Goal: Task Accomplishment & Management: Complete application form

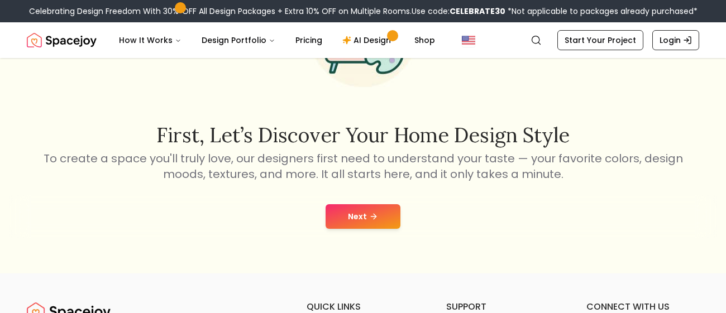
scroll to position [135, 0]
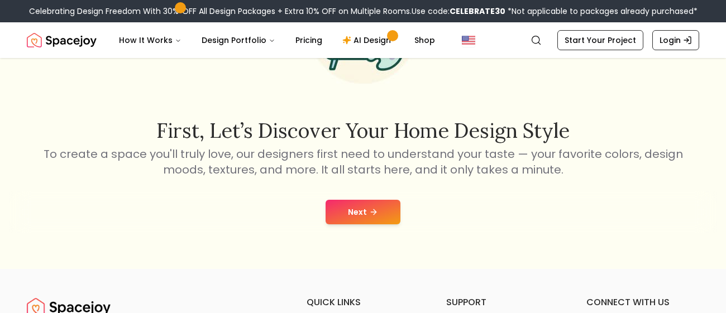
click at [369, 202] on button "Next" at bounding box center [363, 212] width 75 height 25
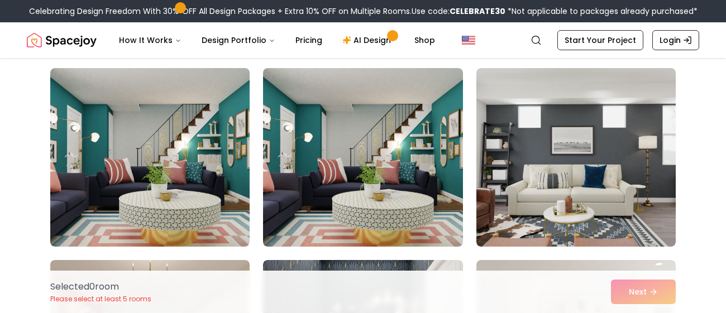
scroll to position [663, 0]
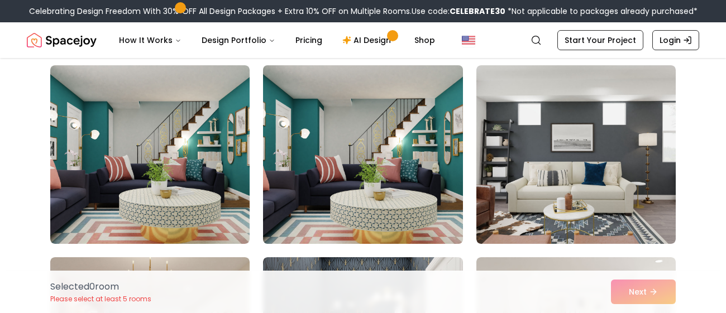
click at [384, 189] on img at bounding box center [362, 155] width 209 height 188
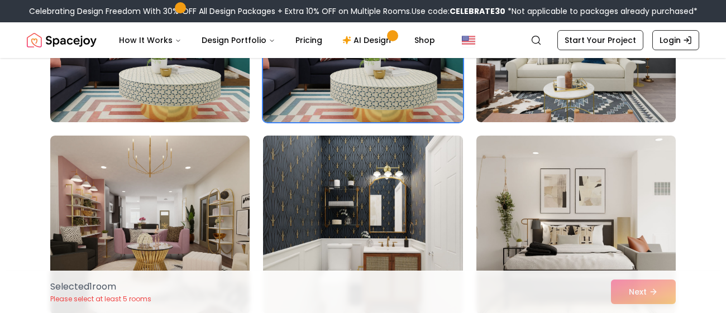
click at [384, 189] on img at bounding box center [362, 225] width 199 height 179
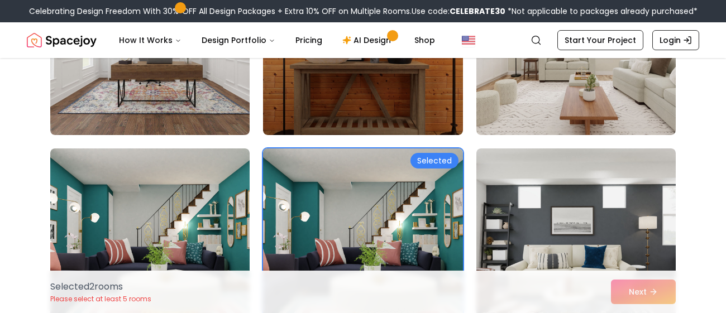
scroll to position [576, 0]
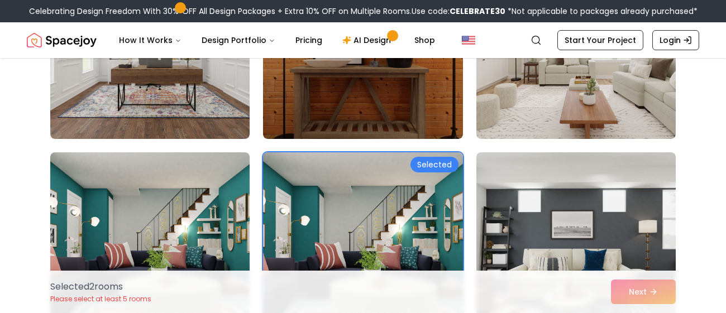
click at [384, 189] on img at bounding box center [362, 242] width 209 height 188
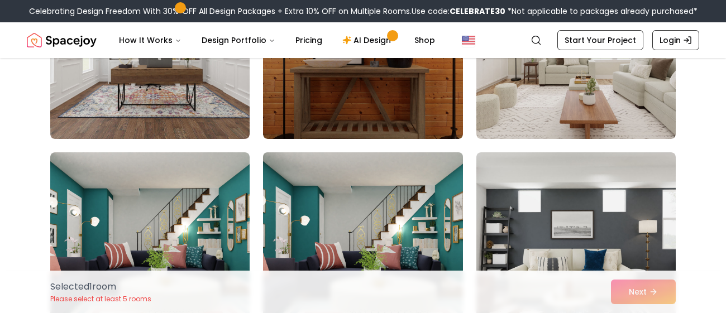
click at [384, 189] on img at bounding box center [362, 242] width 209 height 188
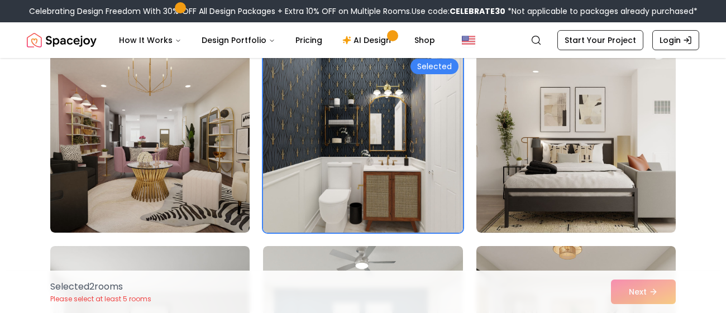
click at [384, 189] on img at bounding box center [362, 143] width 199 height 179
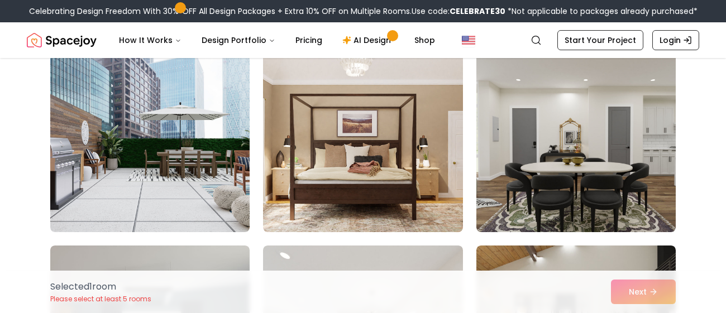
scroll to position [1266, 0]
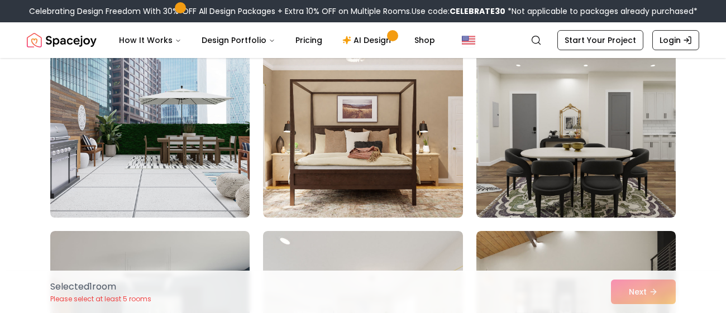
click at [204, 152] on img at bounding box center [149, 129] width 209 height 188
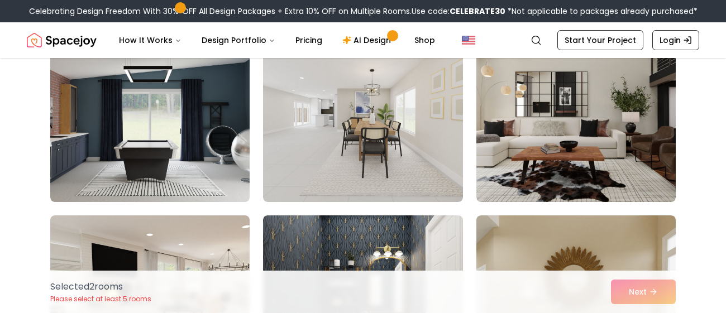
scroll to position [1483, 0]
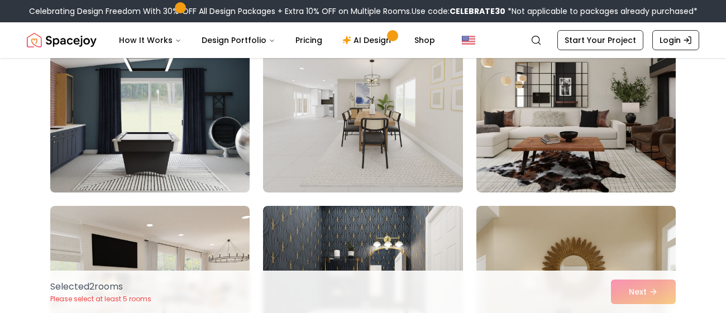
click at [225, 151] on img at bounding box center [149, 103] width 209 height 188
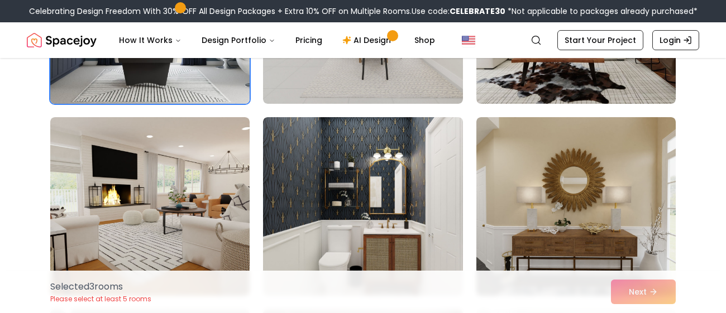
scroll to position [1575, 0]
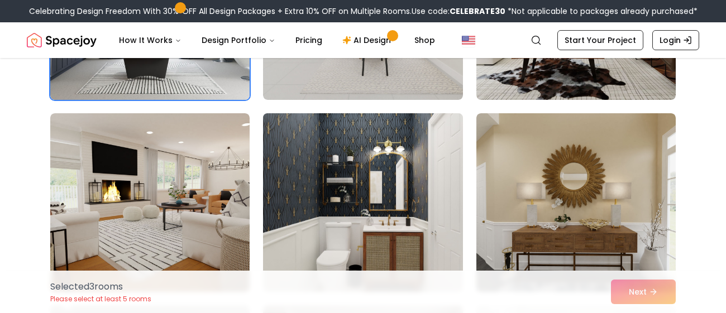
click at [343, 156] on img at bounding box center [362, 203] width 209 height 188
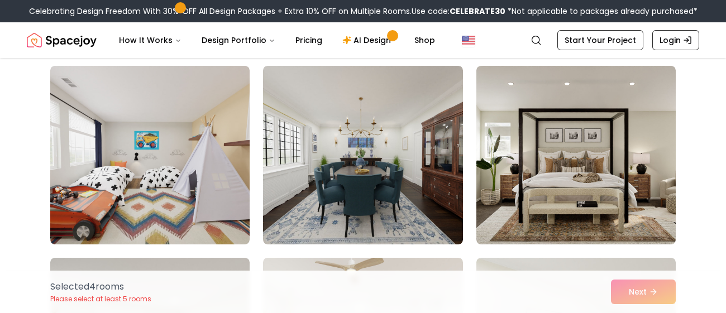
scroll to position [2014, 0]
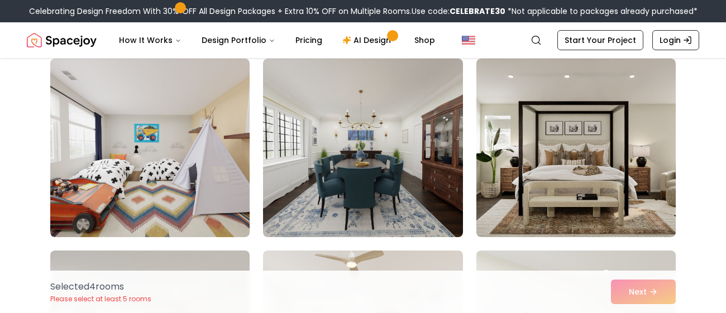
click at [668, 297] on div "Selected 4 room s Please select at least 5 rooms Next" at bounding box center [362, 292] width 643 height 42
click at [654, 290] on div "Selected 4 room s Please select at least 5 rooms Next" at bounding box center [362, 292] width 643 height 42
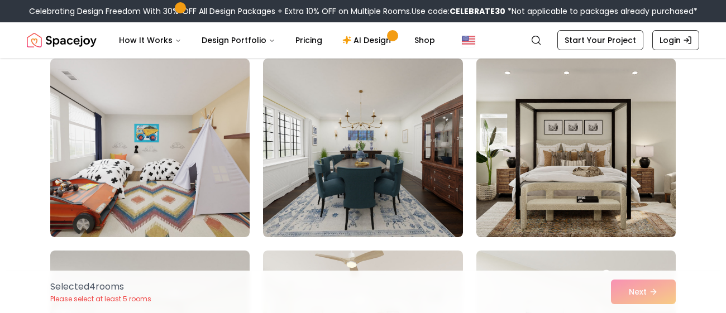
click at [574, 156] on img at bounding box center [575, 148] width 209 height 188
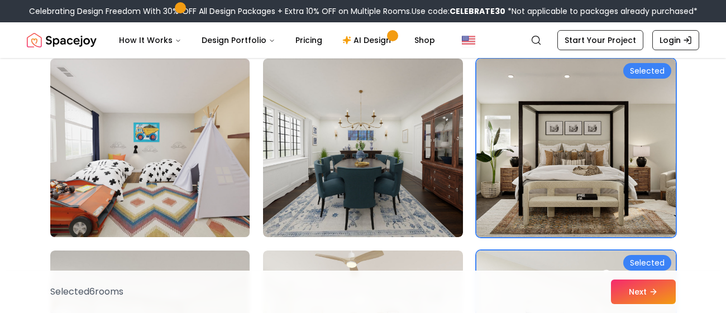
click at [143, 163] on img at bounding box center [149, 148] width 209 height 188
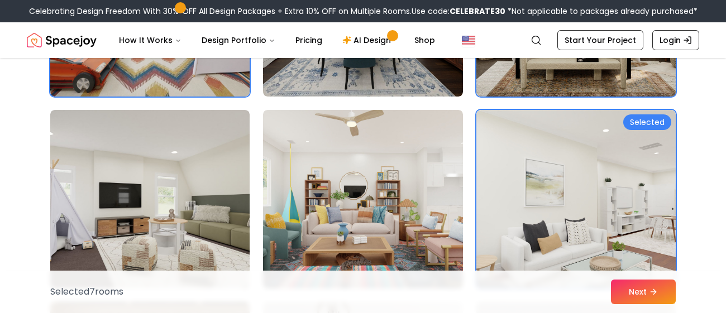
scroll to position [2156, 0]
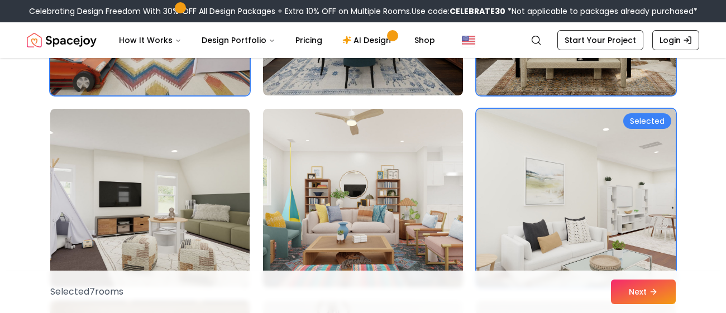
click at [653, 233] on img at bounding box center [575, 198] width 199 height 179
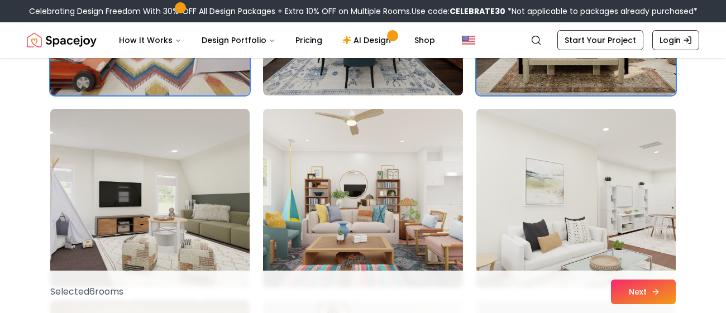
click at [637, 293] on button "Next" at bounding box center [643, 292] width 65 height 25
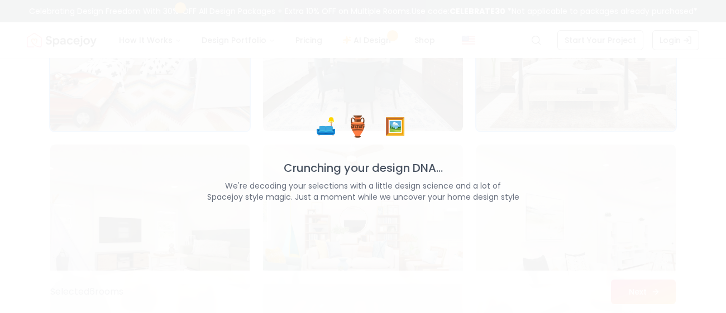
scroll to position [2192, 0]
